Goal: Information Seeking & Learning: Learn about a topic

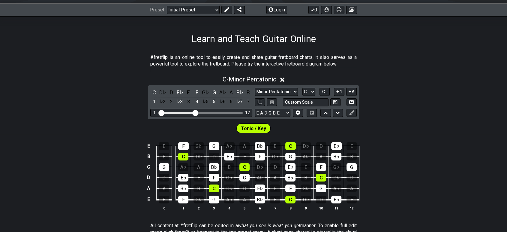
scroll to position [100, 0]
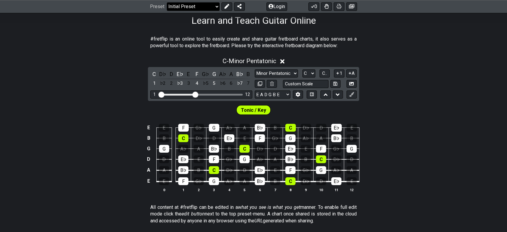
click at [178, 8] on select "Welcome to #fretflip! Initial Preset Custom Preset Minor Pentatonic Major Penta…" at bounding box center [193, 6] width 53 height 8
click at [167, 11] on select "Welcome to #fretflip! Initial Preset Custom Preset Minor Pentatonic Major Penta…" at bounding box center [193, 6] width 53 height 8
select select "/scale-degrees-and-intervals"
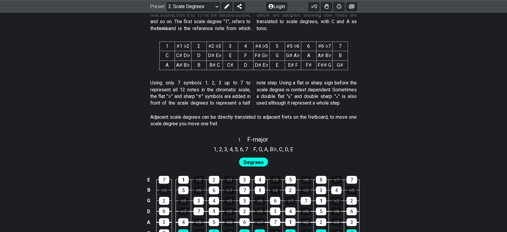
scroll to position [300, 0]
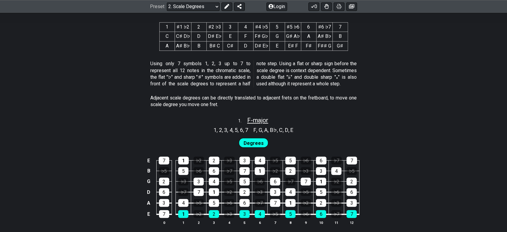
click at [252, 117] on span "F - major" at bounding box center [257, 119] width 21 height 7
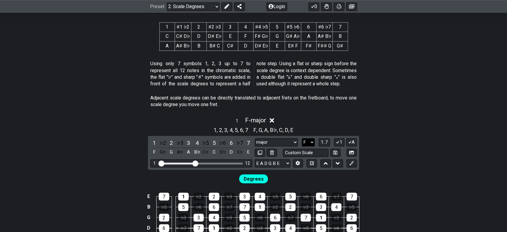
click at [308, 140] on select "A♭ A A♯ B♭ B C C♯ D♭ D D♯ E♭ E F F♯ G♭ G G♯" at bounding box center [308, 142] width 13 height 8
select select "C"
click at [302, 138] on select "A♭ A A♯ B♭ B C C♯ D♭ D D♯ E♭ E F F♯ G♭ G G♯" at bounding box center [308, 142] width 13 height 8
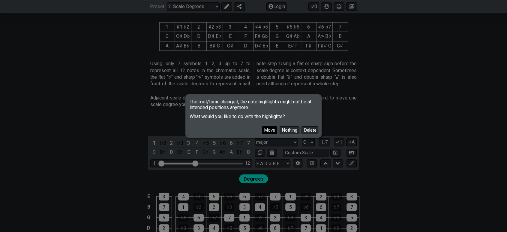
click at [272, 130] on button "Move" at bounding box center [269, 130] width 15 height 8
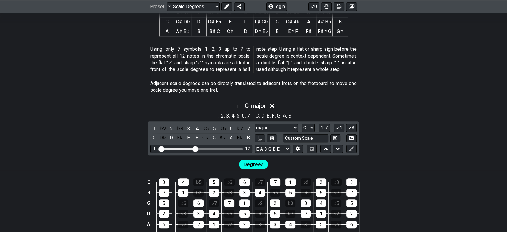
scroll to position [367, 0]
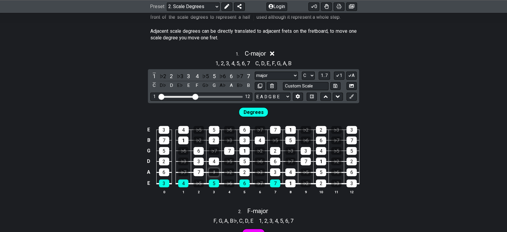
click at [215, 171] on div "1" at bounding box center [214, 172] width 10 height 8
click at [215, 173] on div "1" at bounding box center [214, 172] width 10 height 8
click at [326, 74] on span "1..7" at bounding box center [324, 75] width 7 height 5
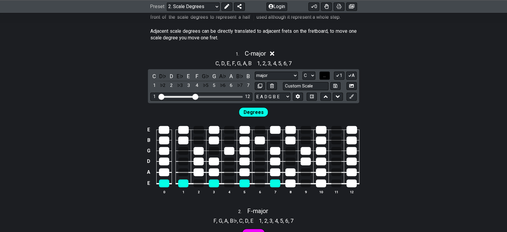
click at [326, 74] on span "..." at bounding box center [324, 75] width 3 height 5
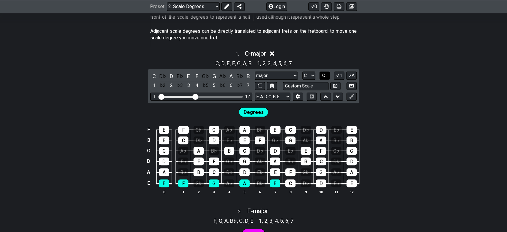
click at [325, 75] on span "C.." at bounding box center [324, 75] width 5 height 5
click at [326, 77] on span "1..7" at bounding box center [324, 75] width 7 height 5
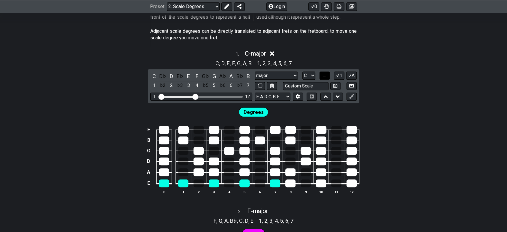
click at [326, 77] on span "..." at bounding box center [324, 75] width 3 height 5
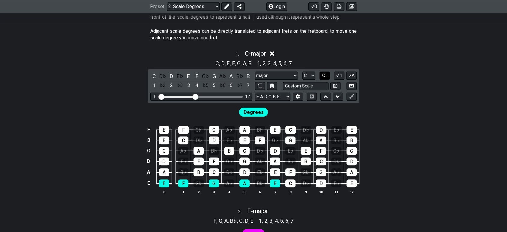
click at [326, 77] on span "C.." at bounding box center [324, 75] width 5 height 5
click at [326, 77] on span "1..7" at bounding box center [324, 75] width 7 height 5
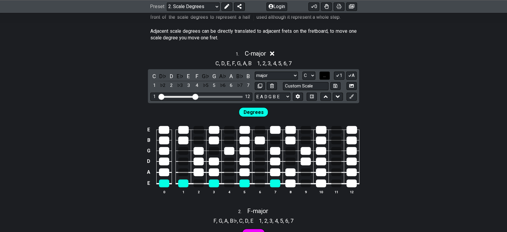
click at [326, 77] on span "..." at bounding box center [324, 75] width 3 height 5
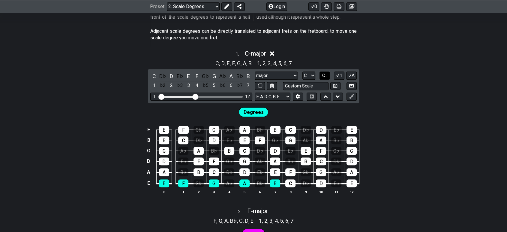
click at [326, 77] on span "C.." at bounding box center [324, 75] width 5 height 5
click at [326, 77] on span "1..7" at bounding box center [324, 75] width 7 height 5
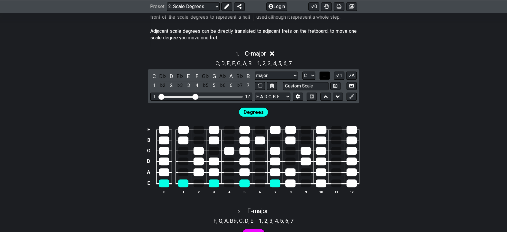
click at [326, 77] on span "..." at bounding box center [324, 75] width 3 height 5
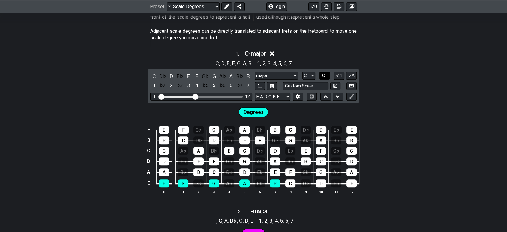
click at [326, 77] on span "C.." at bounding box center [324, 75] width 5 height 5
drag, startPoint x: 196, startPoint y: 96, endPoint x: 211, endPoint y: 98, distance: 15.7
click at [211, 96] on input "Visible fret range" at bounding box center [201, 96] width 85 height 0
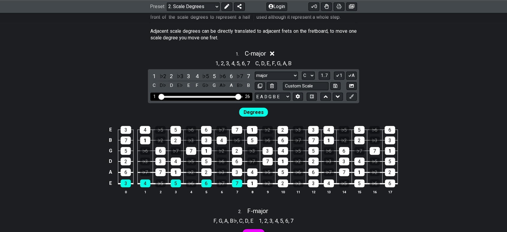
drag, startPoint x: 211, startPoint y: 98, endPoint x: 237, endPoint y: 98, distance: 26.1
click at [237, 96] on input "Visible fret range" at bounding box center [201, 96] width 85 height 0
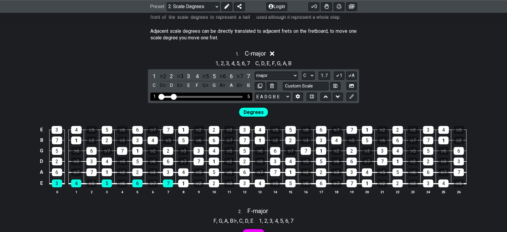
drag, startPoint x: 239, startPoint y: 95, endPoint x: 174, endPoint y: 98, distance: 64.3
click at [174, 96] on input "Visible fret range" at bounding box center [201, 96] width 85 height 0
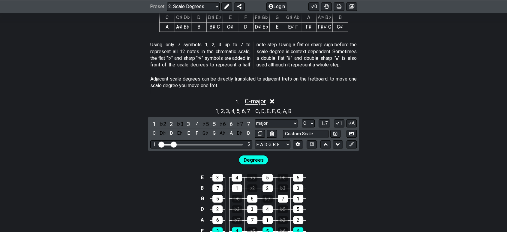
scroll to position [333, 0]
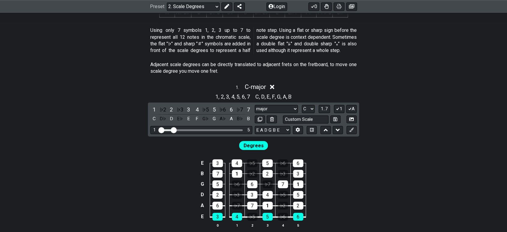
click at [271, 88] on div "1 . C - major" at bounding box center [253, 85] width 507 height 11
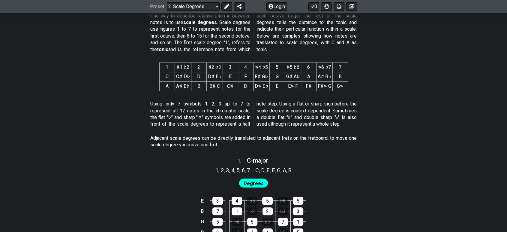
scroll to position [233, 0]
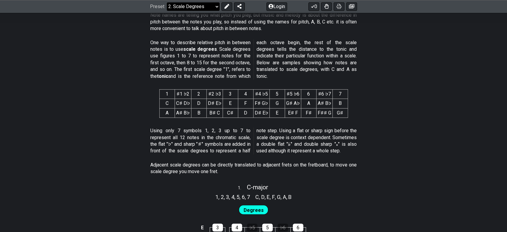
click at [196, 5] on select "Welcome to #fretflip! Initial Preset Custom Preset Minor Pentatonic Major Penta…" at bounding box center [193, 6] width 53 height 8
click at [198, 4] on select "Welcome to #fretflip! Initial Preset Custom Preset Minor Pentatonic Major Penta…" at bounding box center [193, 6] width 53 height 8
click at [167, 2] on select "Welcome to #fretflip! Initial Preset Custom Preset Minor Pentatonic Major Penta…" at bounding box center [193, 6] width 53 height 8
click at [192, 10] on select "Welcome to #fretflip! Initial Preset Custom Preset Minor Pentatonic Major Penta…" at bounding box center [193, 6] width 53 height 8
click at [167, 2] on select "Welcome to #fretflip! Initial Preset Custom Preset Minor Pentatonic Major Penta…" at bounding box center [193, 6] width 53 height 8
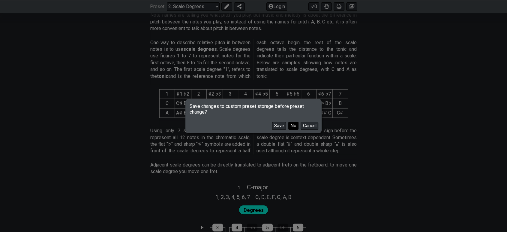
click at [291, 126] on button "No" at bounding box center [293, 126] width 10 height 8
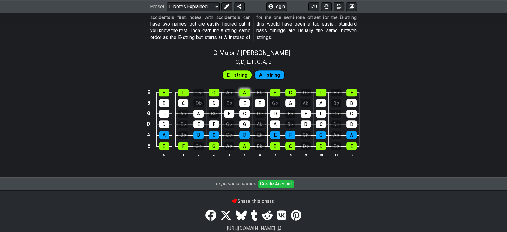
scroll to position [568, 0]
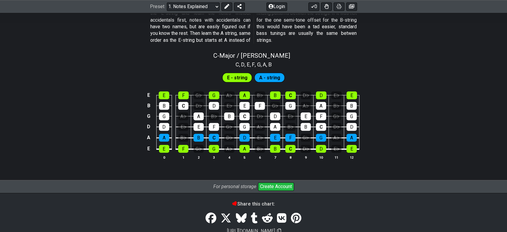
click at [236, 81] on span "E - string" at bounding box center [237, 77] width 20 height 9
click at [263, 78] on span "A - string" at bounding box center [269, 77] width 21 height 9
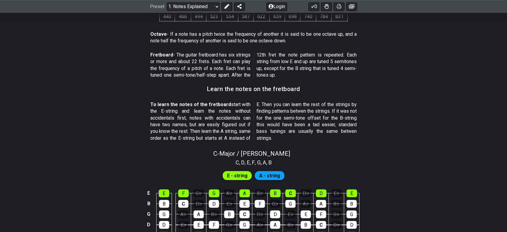
scroll to position [468, 0]
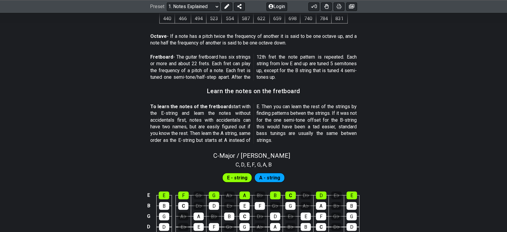
drag, startPoint x: 152, startPoint y: 107, endPoint x: 251, endPoint y: 108, distance: 99.6
click at [251, 108] on span "To learn the notes of the fretboard start with the E-string and learn the notes…" at bounding box center [253, 123] width 206 height 40
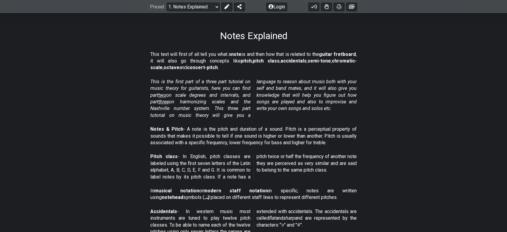
scroll to position [35, 0]
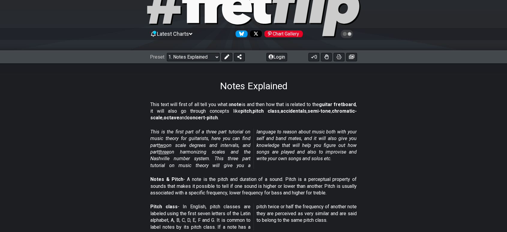
click at [188, 63] on div "Preset Welcome to #fretflip! Initial Preset Custom Preset Minor Pentatonic Majo…" at bounding box center [253, 56] width 507 height 13
click at [186, 56] on select "Welcome to #fretflip! Initial Preset Custom Preset Minor Pentatonic Major Penta…" at bounding box center [193, 57] width 53 height 8
click at [167, 53] on select "Welcome to #fretflip! Initial Preset Custom Preset Minor Pentatonic Major Penta…" at bounding box center [193, 57] width 53 height 8
select select "/movable-7th-chords"
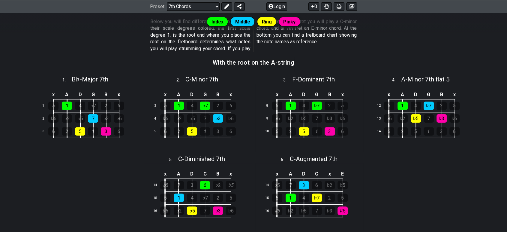
scroll to position [168, 0]
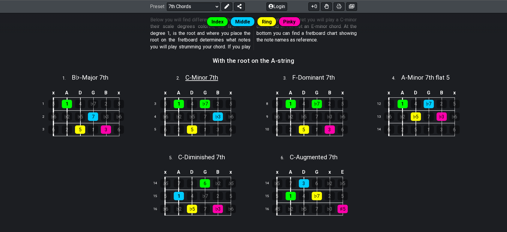
click at [206, 79] on span "C - Minor 7th" at bounding box center [201, 77] width 33 height 7
select select "C"
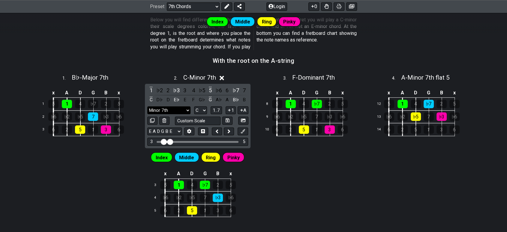
click at [184, 112] on select "Minor 7th m7 Minor Pentatonic Major Pentatonic Minor Blues Major Blues Major / …" at bounding box center [168, 110] width 43 height 8
select select "Major 7th"
click at [147, 106] on select "Minor 7th m7 Minor Pentatonic Major Pentatonic Minor Blues Major Blues Major / …" at bounding box center [168, 110] width 43 height 8
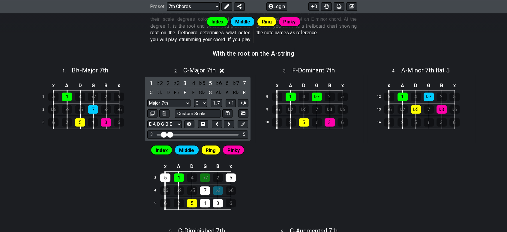
scroll to position [168, 0]
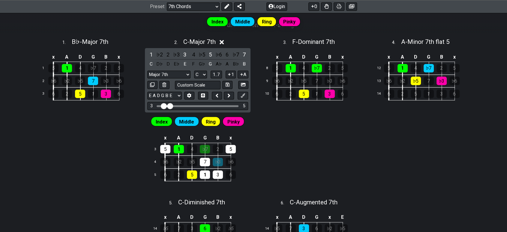
scroll to position [201, 0]
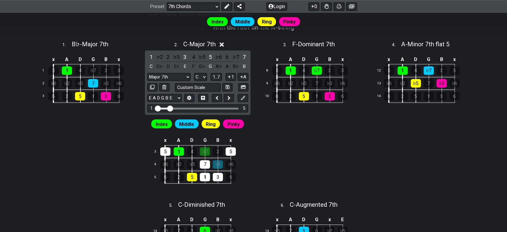
drag, startPoint x: 163, startPoint y: 108, endPoint x: 91, endPoint y: 115, distance: 72.3
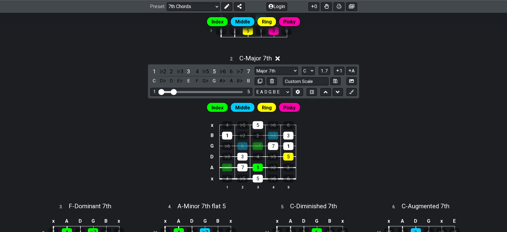
scroll to position [268, 0]
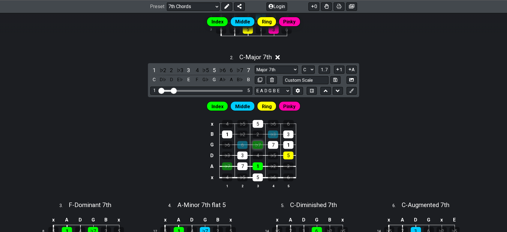
click at [256, 146] on div "♭7" at bounding box center [258, 145] width 10 height 8
click at [254, 143] on div "♭7" at bounding box center [258, 145] width 10 height 8
click at [257, 144] on div "♭7" at bounding box center [258, 145] width 10 height 8
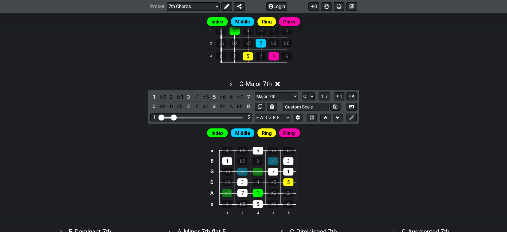
scroll to position [235, 0]
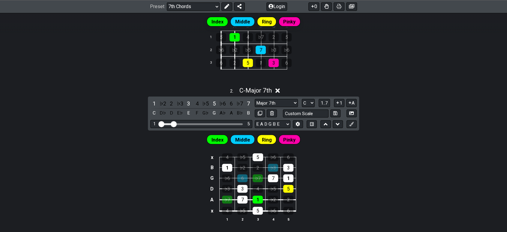
click at [280, 89] on icon at bounding box center [277, 90] width 5 height 5
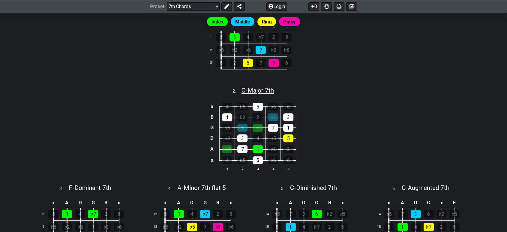
click at [253, 91] on span "C - Major 7th" at bounding box center [258, 90] width 32 height 7
select select "Major 7th"
select select "C"
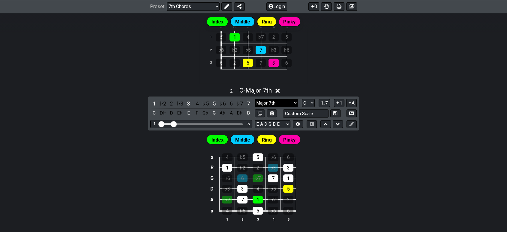
click at [265, 102] on select "Minor 7th m7 Minor Pentatonic Major Pentatonic Minor Blues Major Blues Major / …" at bounding box center [276, 103] width 43 height 8
select select "Minor 7th"
click at [255, 99] on select "Minor 7th m7 Minor Pentatonic Major Pentatonic Minor Blues Major Blues Major / …" at bounding box center [276, 103] width 43 height 8
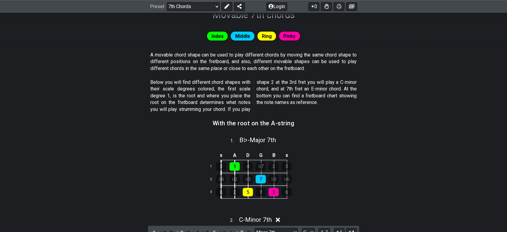
scroll to position [0, 0]
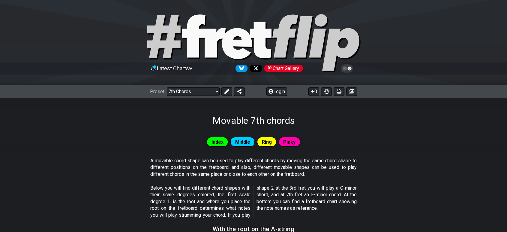
click at [218, 47] on icon at bounding box center [254, 43] width 216 height 60
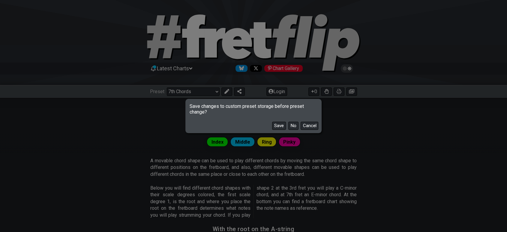
click at [290, 126] on button "No" at bounding box center [293, 126] width 10 height 8
select select "/welcome"
select select "C"
